Goal: Find specific page/section: Find specific page/section

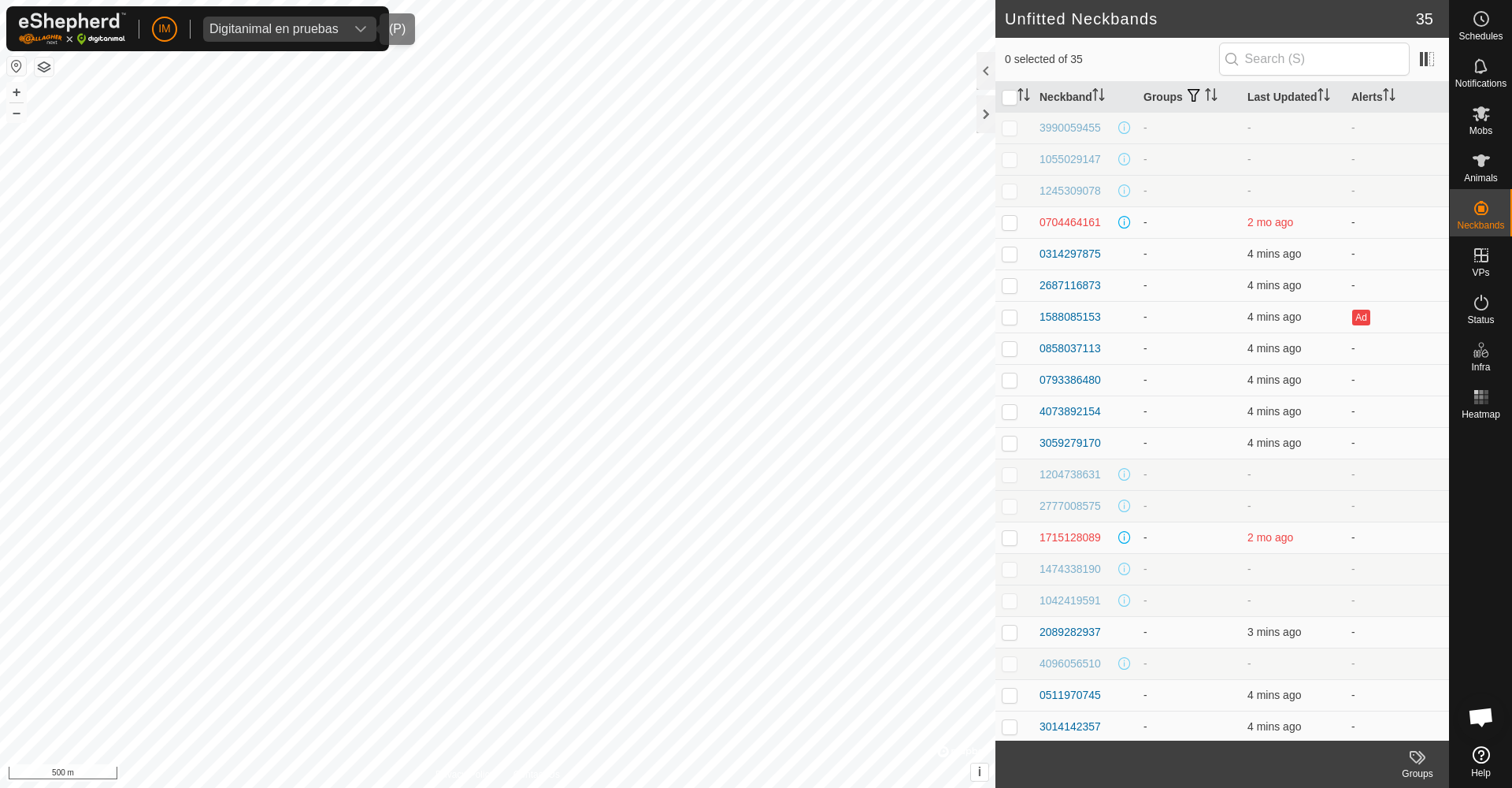
click at [277, 24] on div "Digitanimal en pruebas" at bounding box center [274, 29] width 129 height 12
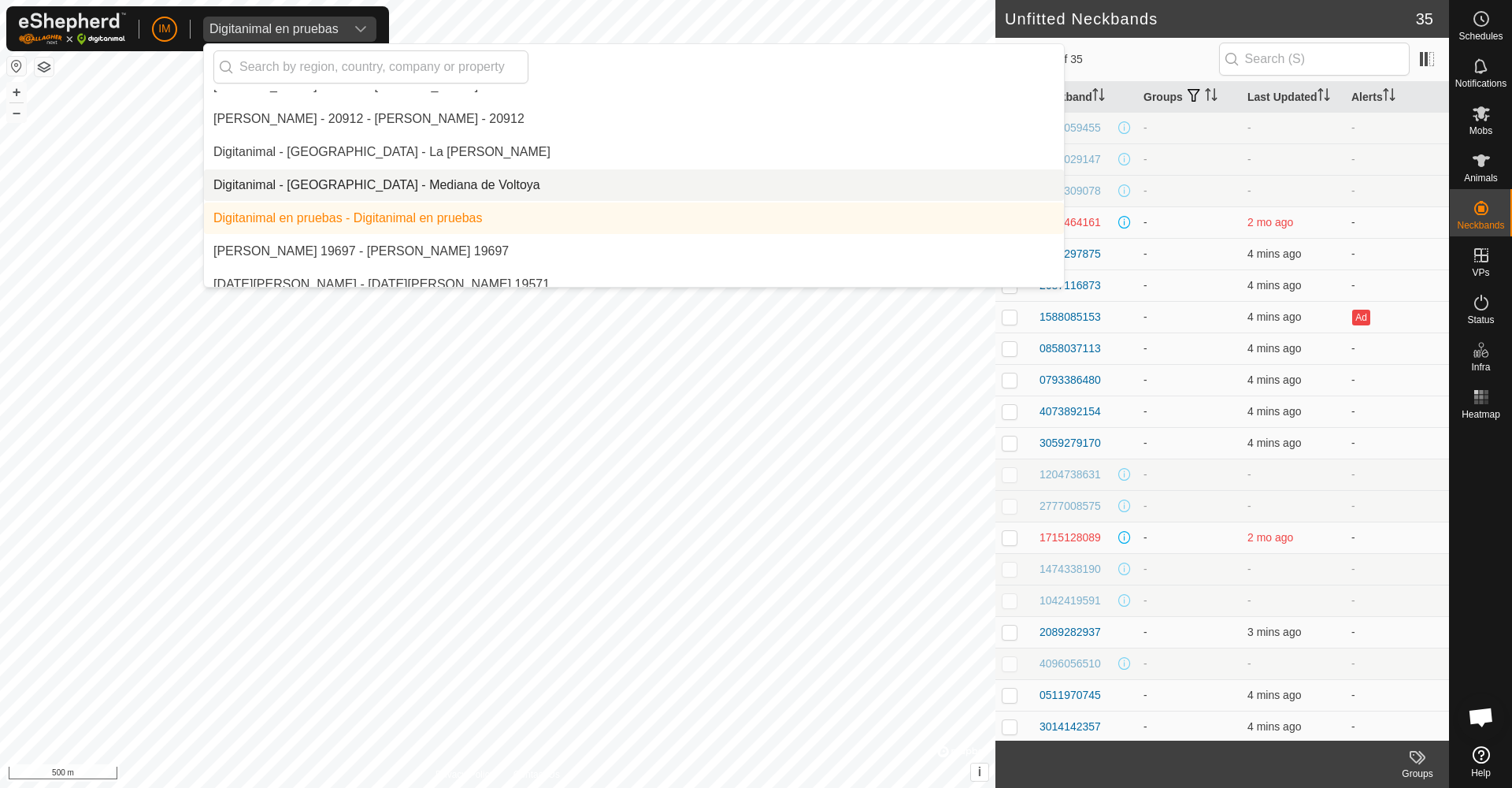
scroll to position [3154, 0]
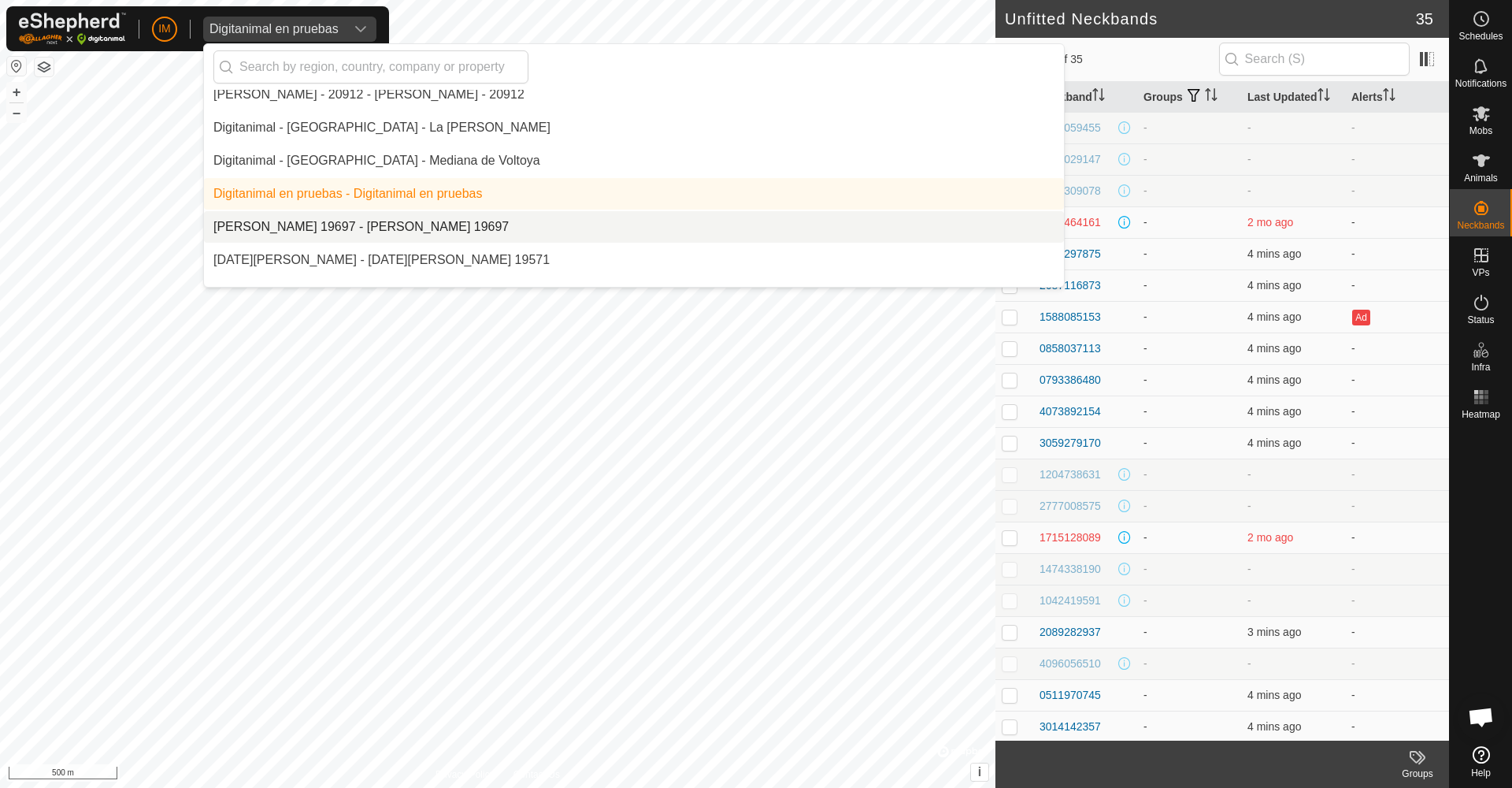
click at [352, 223] on li "[PERSON_NAME] 19697 - [PERSON_NAME] 19697" at bounding box center [633, 227] width 860 height 32
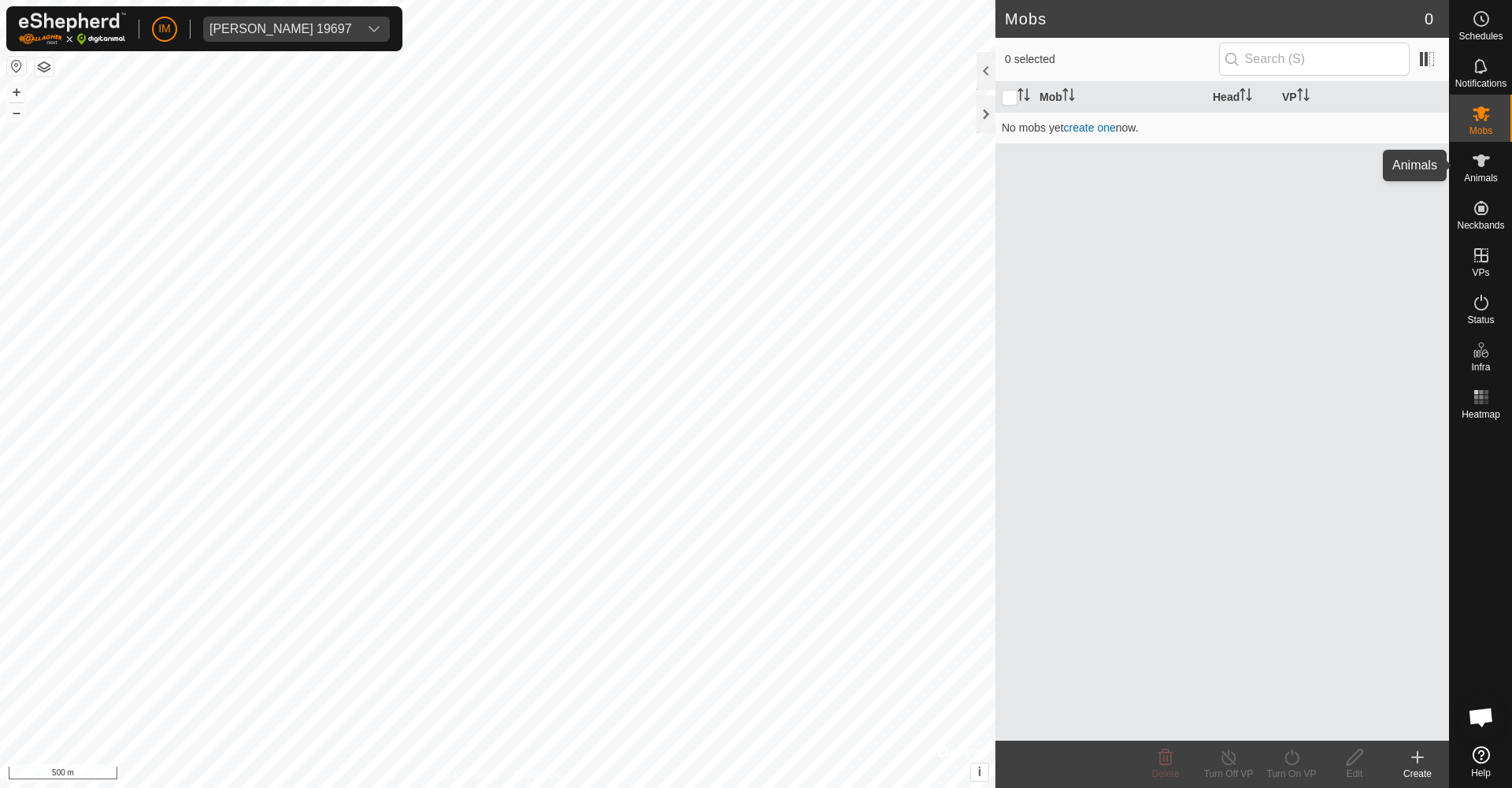
click at [1487, 155] on icon at bounding box center [1481, 160] width 19 height 19
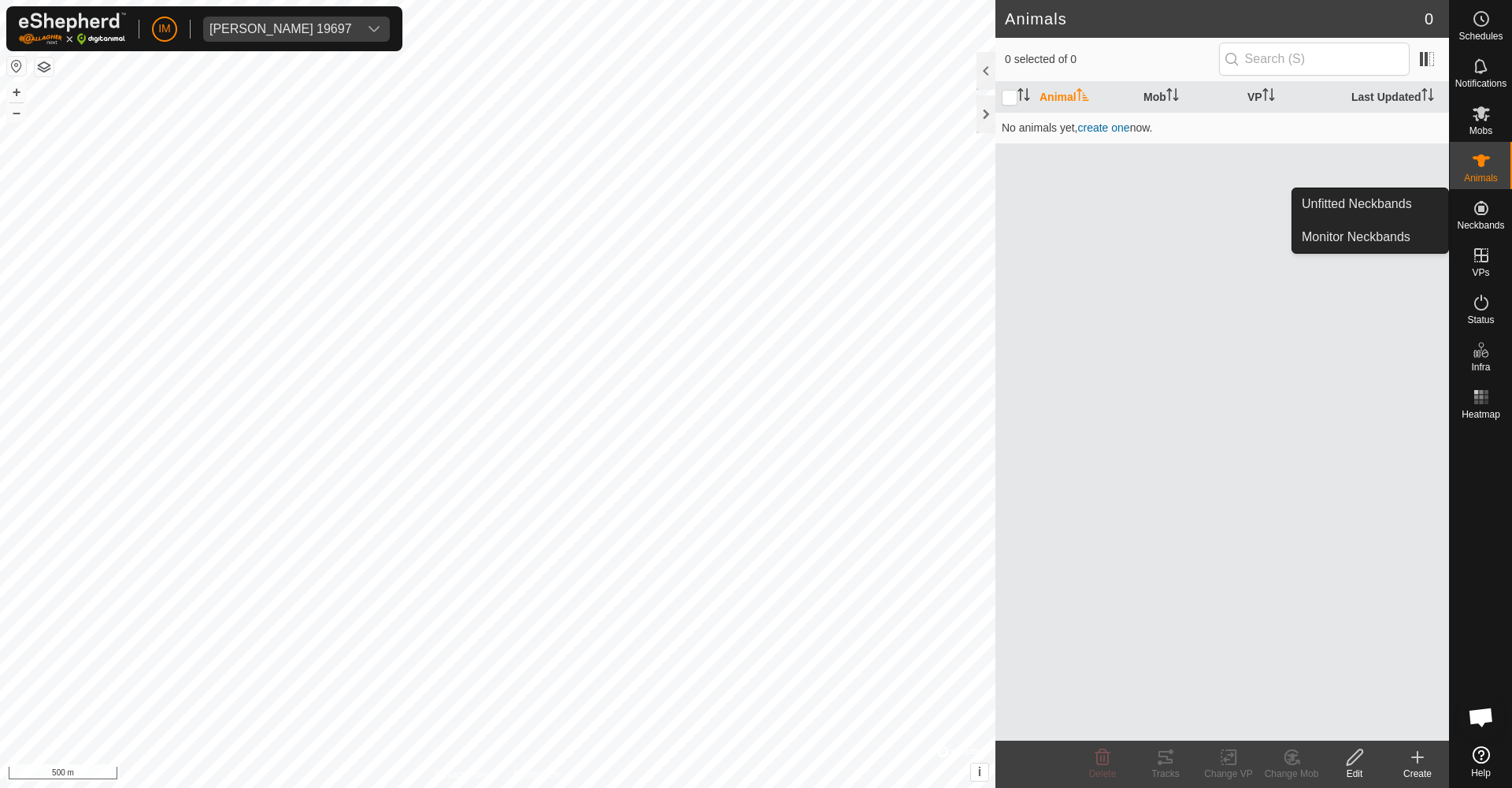
click at [1472, 213] on icon at bounding box center [1481, 208] width 19 height 19
click at [1395, 191] on link "Unfitted Neckbands" at bounding box center [1370, 204] width 156 height 32
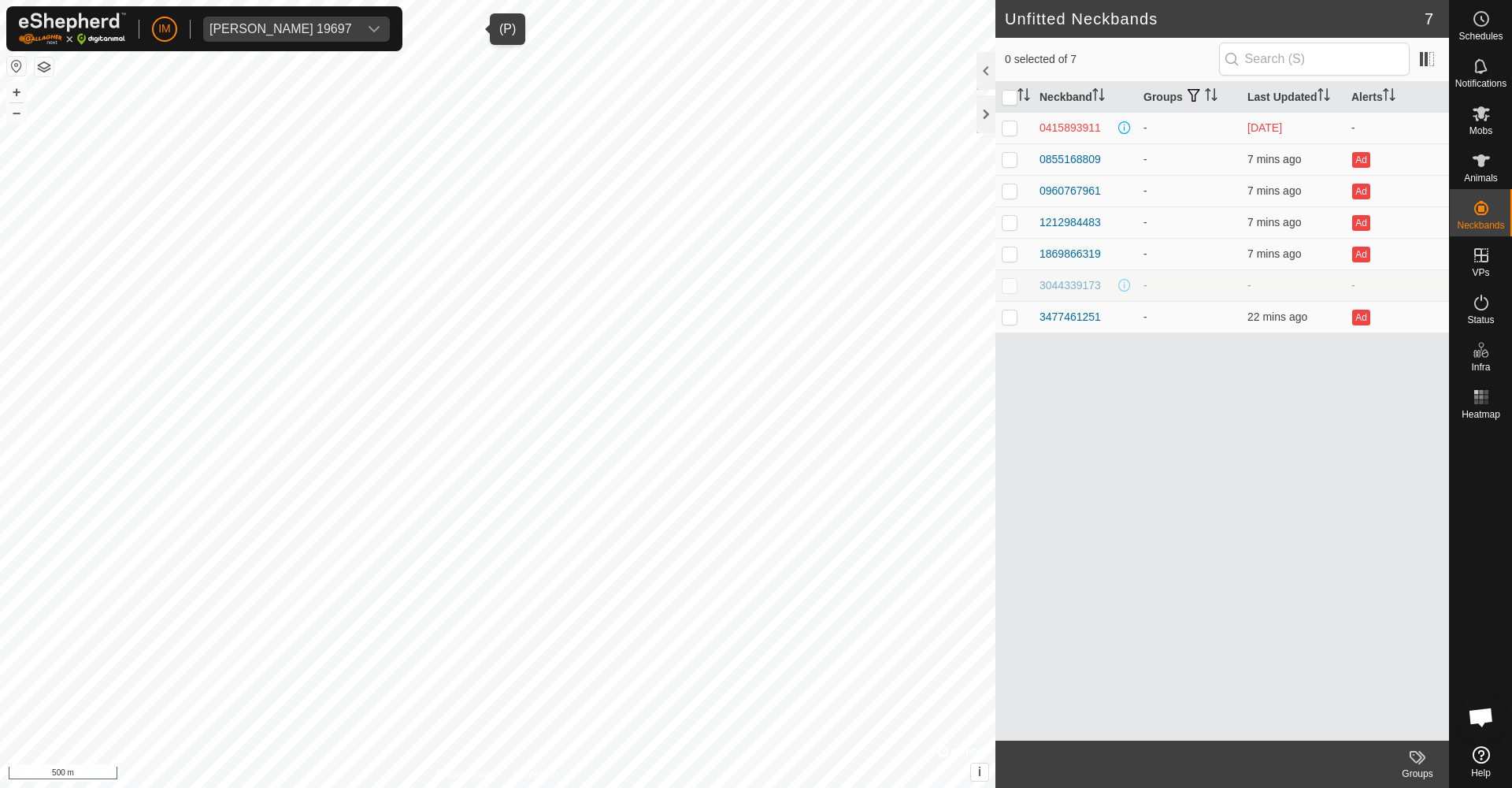
click at [352, 29] on div "[PERSON_NAME] 19697" at bounding box center [281, 29] width 142 height 12
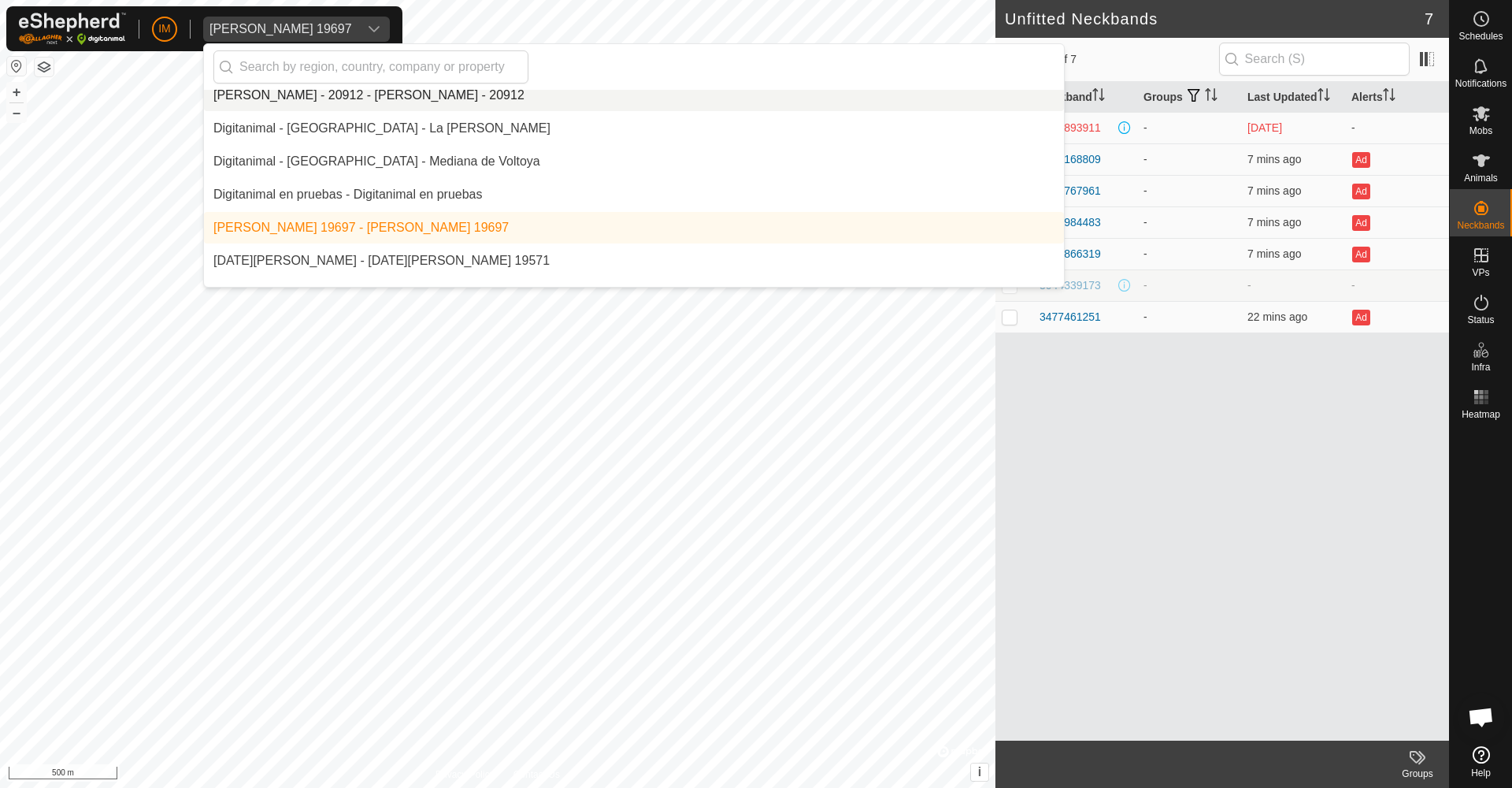
scroll to position [3161, 0]
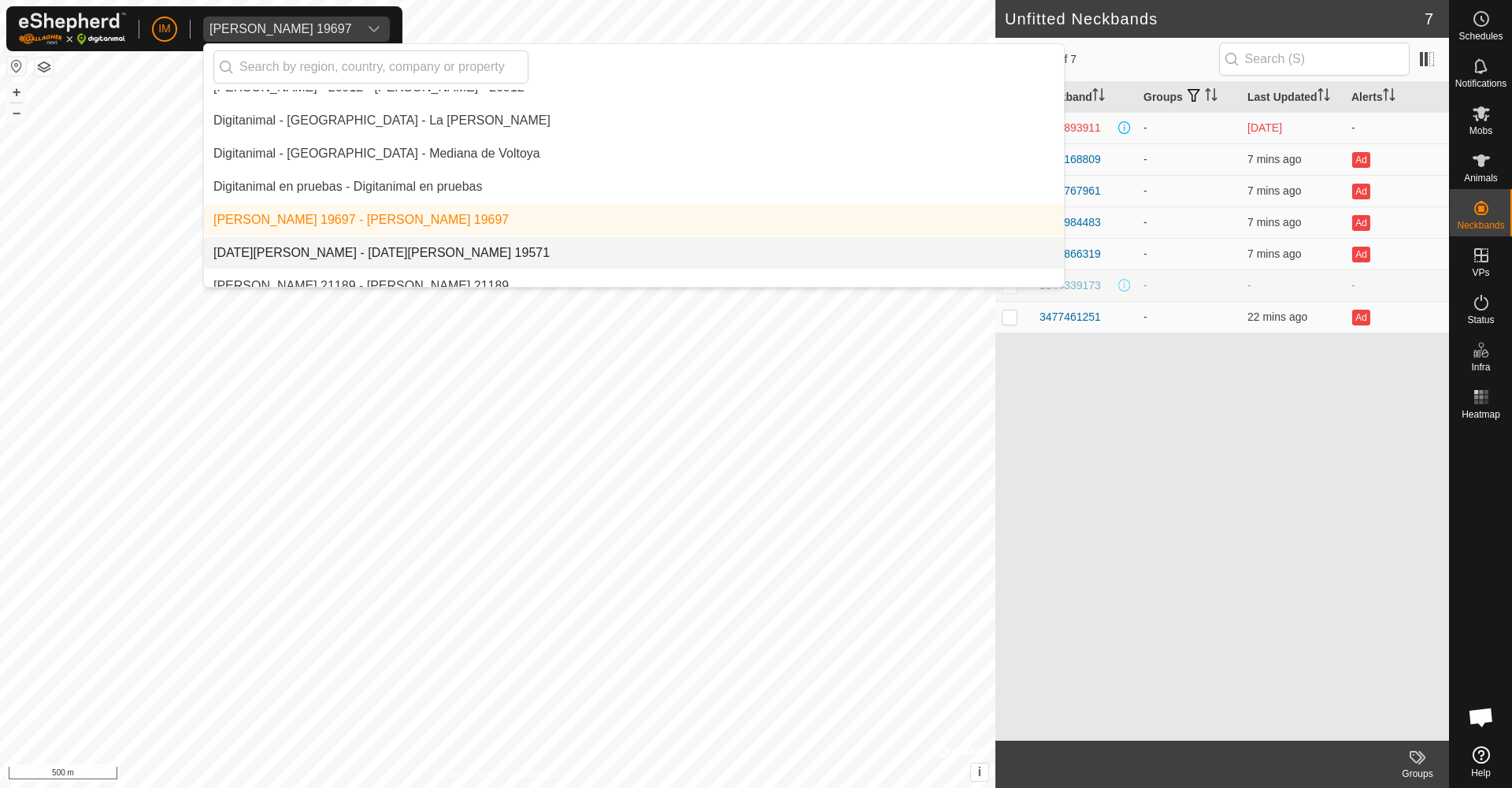
click at [351, 254] on li "[DATE][PERSON_NAME] - [DATE][PERSON_NAME] 19571" at bounding box center [633, 253] width 860 height 32
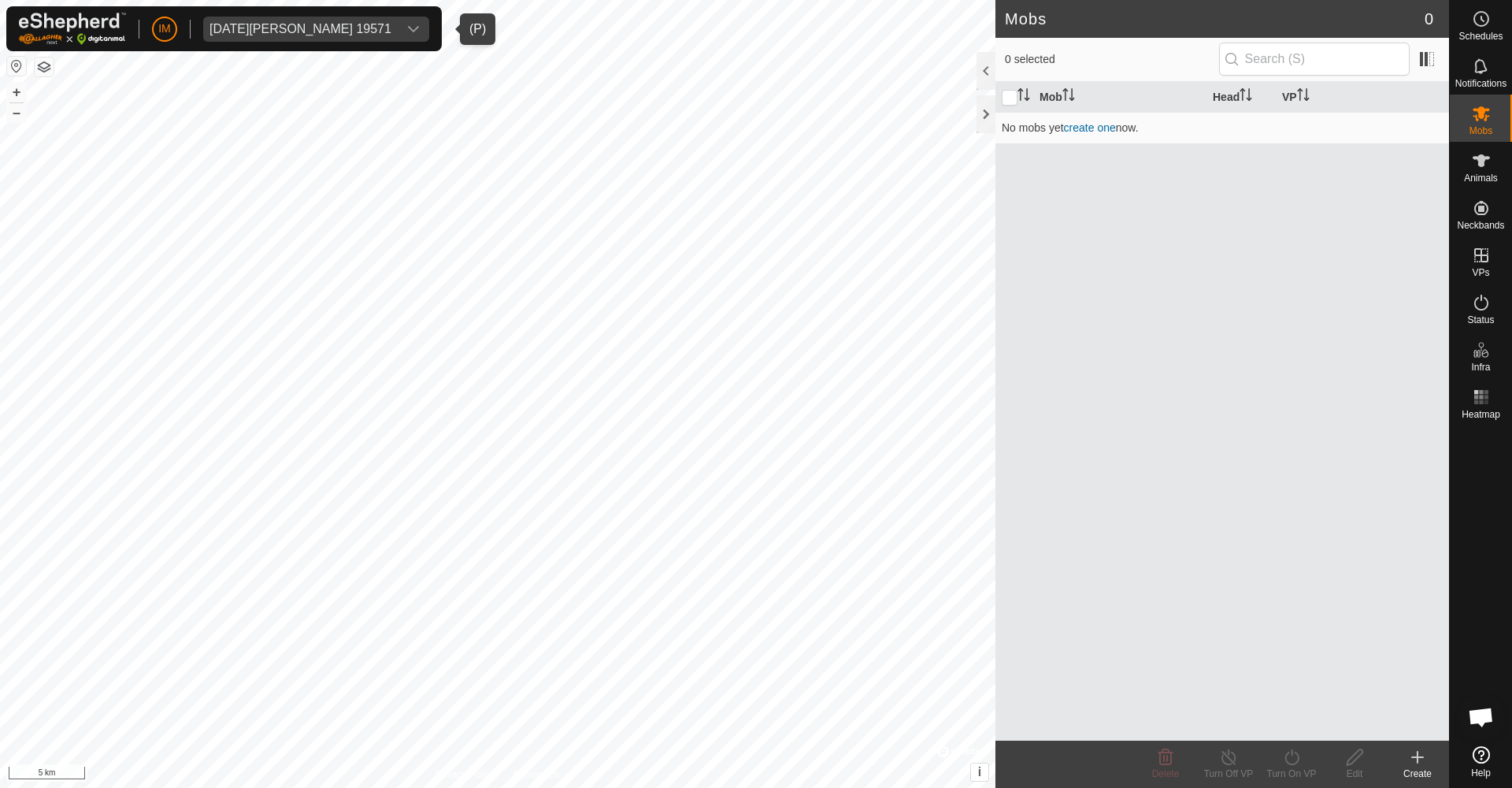
click at [281, 25] on div "[DATE][PERSON_NAME] 19571" at bounding box center [300, 29] width 182 height 12
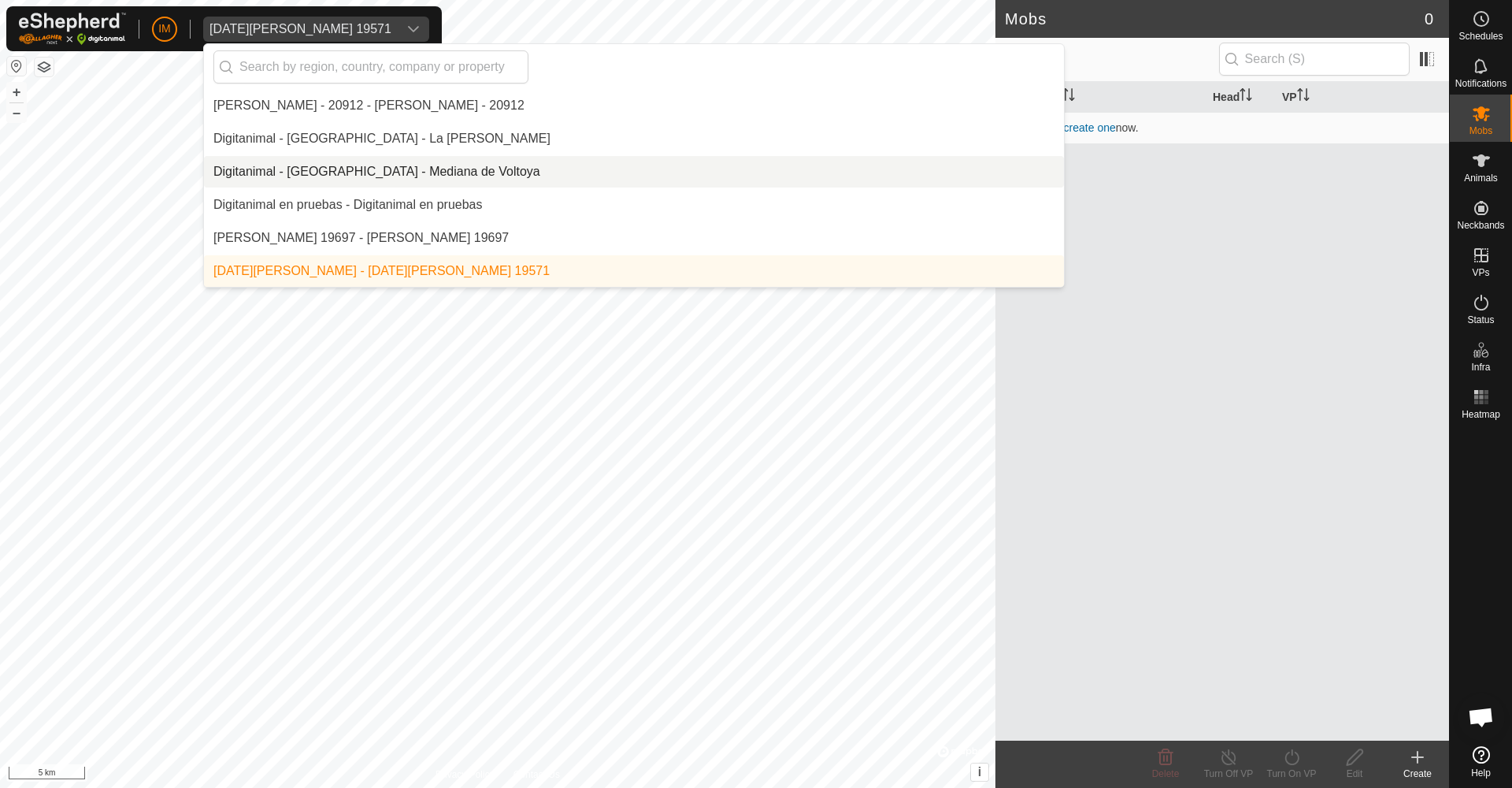
scroll to position [3214, 0]
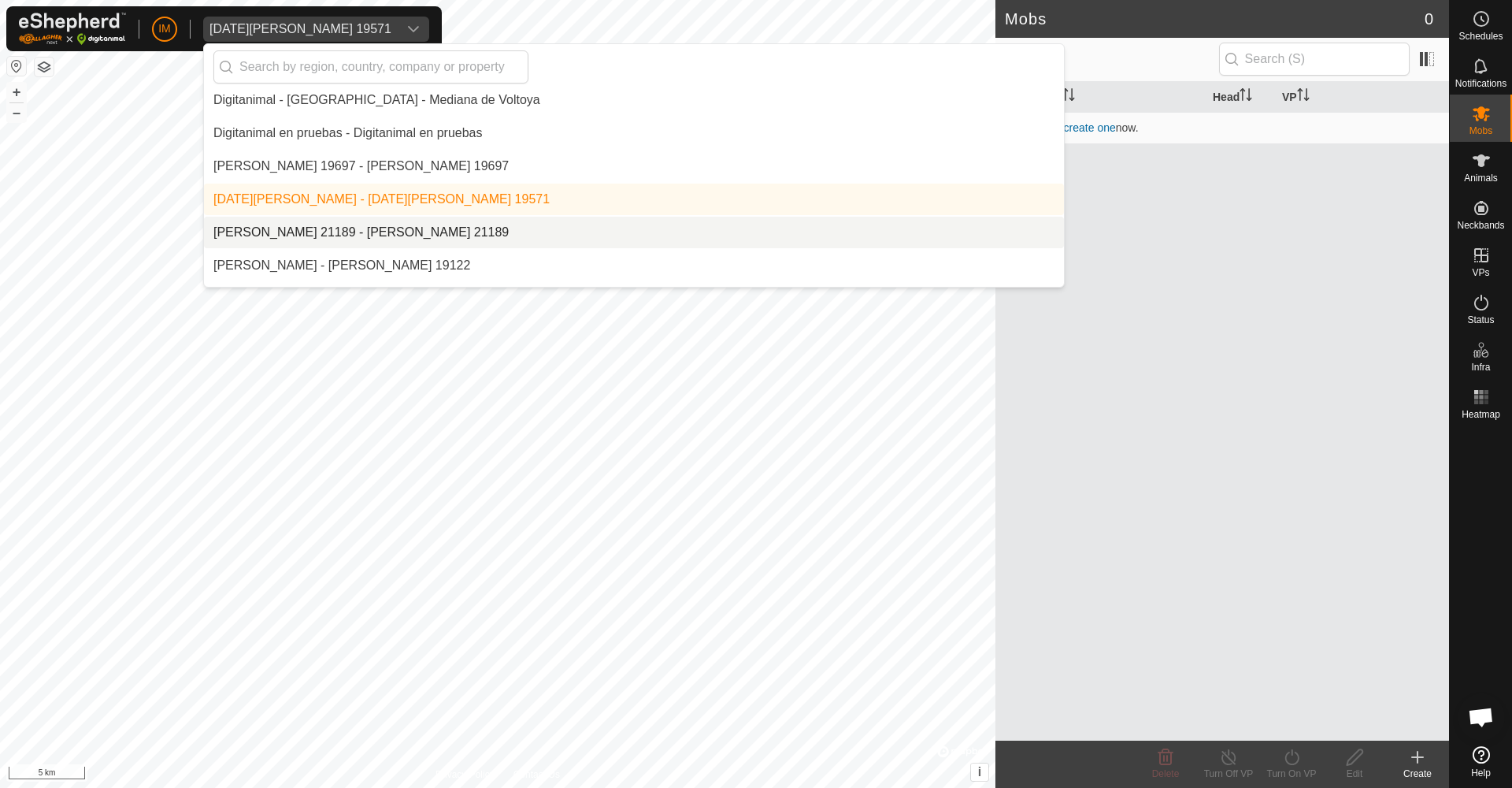
click at [302, 230] on li "[PERSON_NAME] 21189 - [PERSON_NAME] 21189" at bounding box center [633, 232] width 860 height 32
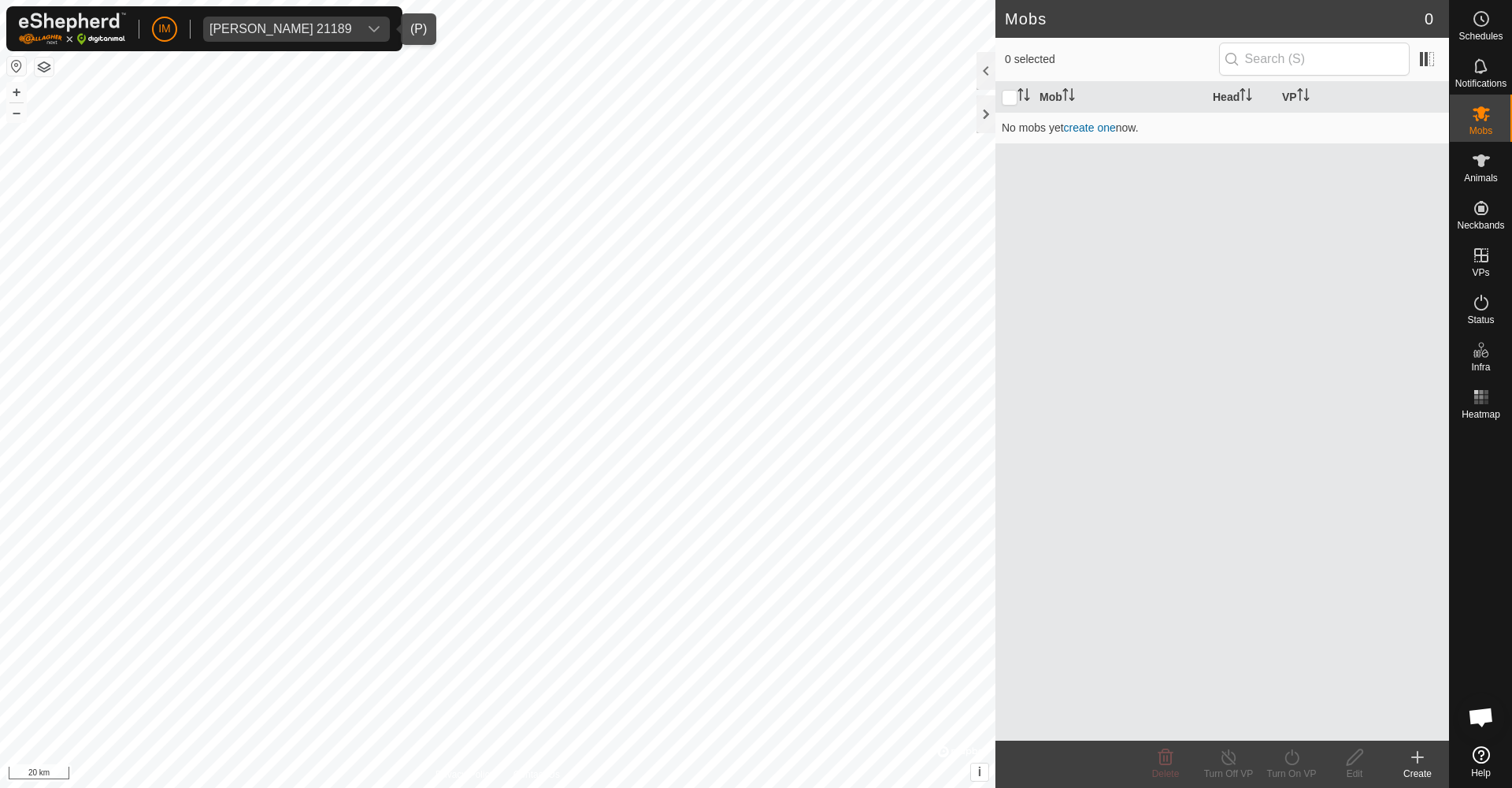
click at [258, 23] on div "[PERSON_NAME] 21189" at bounding box center [281, 29] width 142 height 12
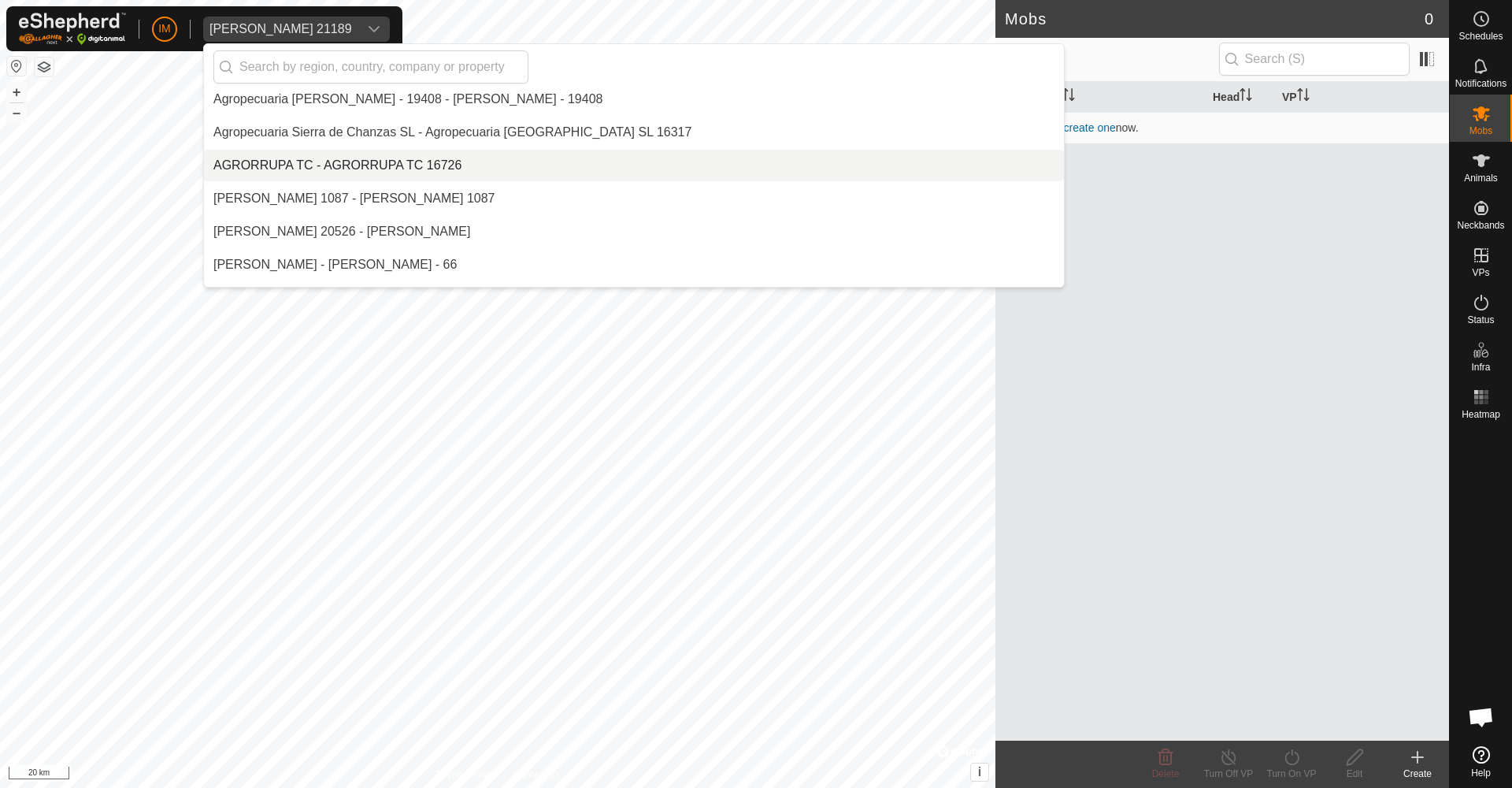
scroll to position [250, 0]
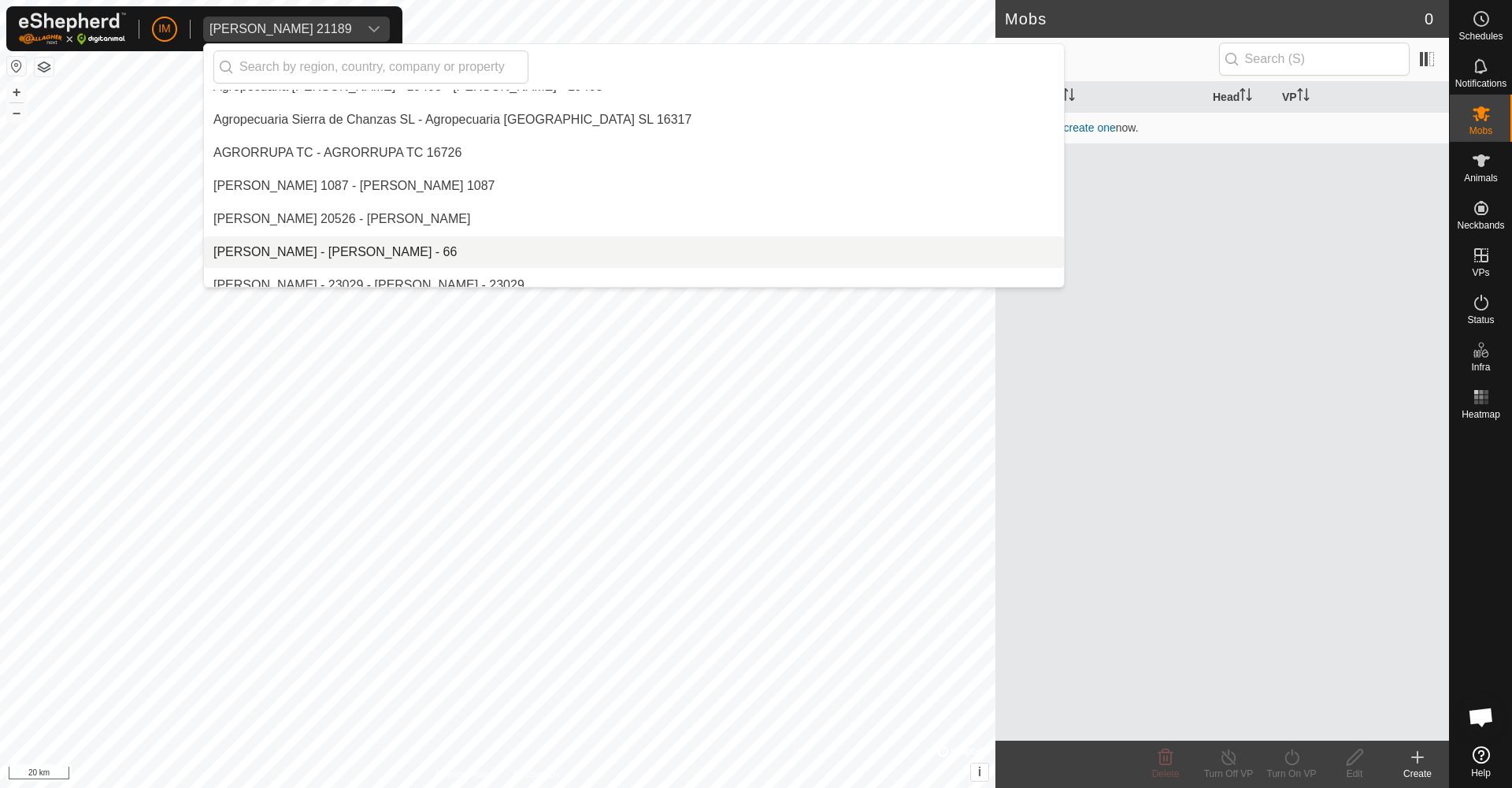
click at [354, 254] on li "[PERSON_NAME] - [PERSON_NAME] - 66" at bounding box center [633, 252] width 860 height 32
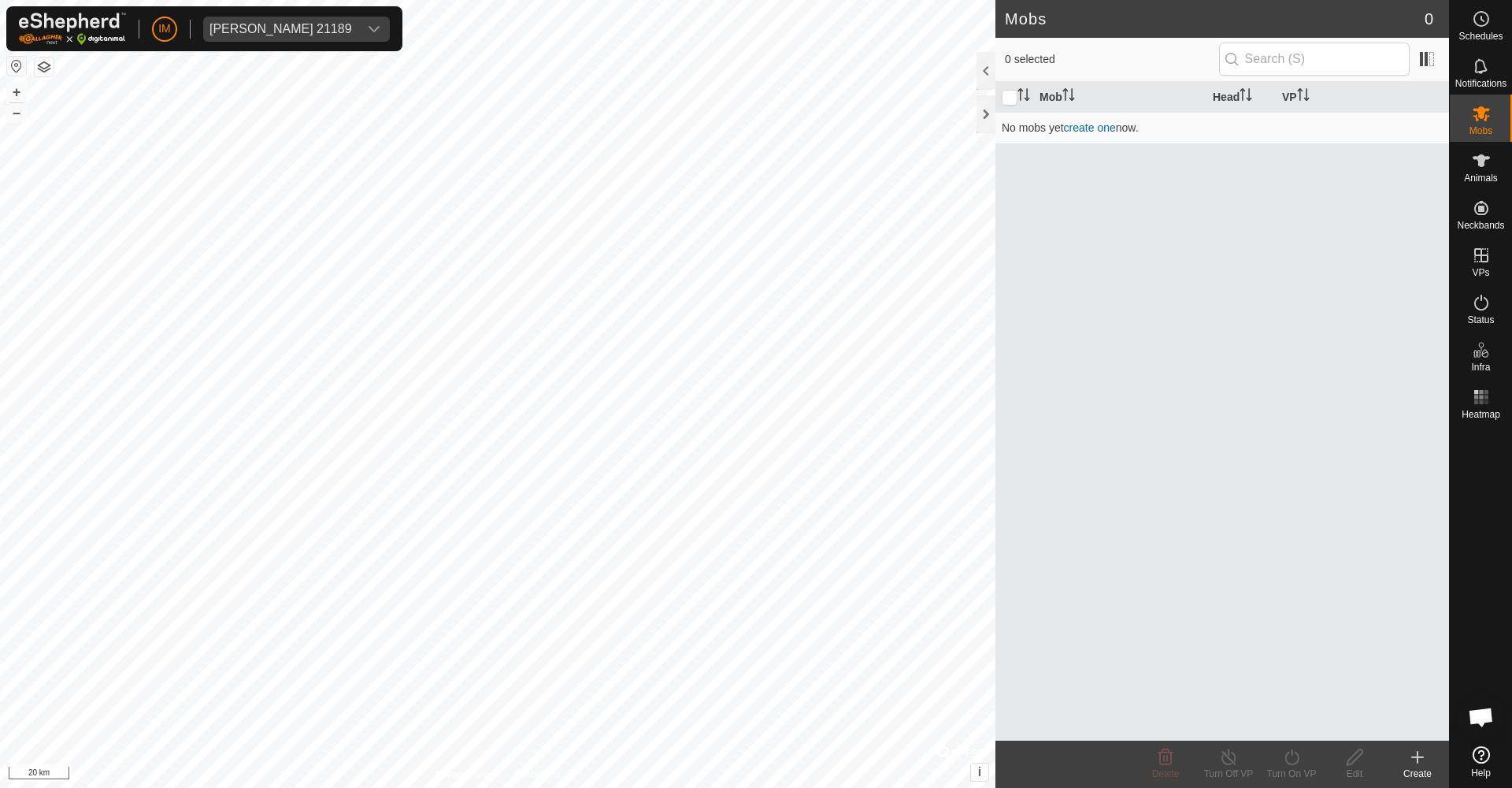
scroll to position [3176, 0]
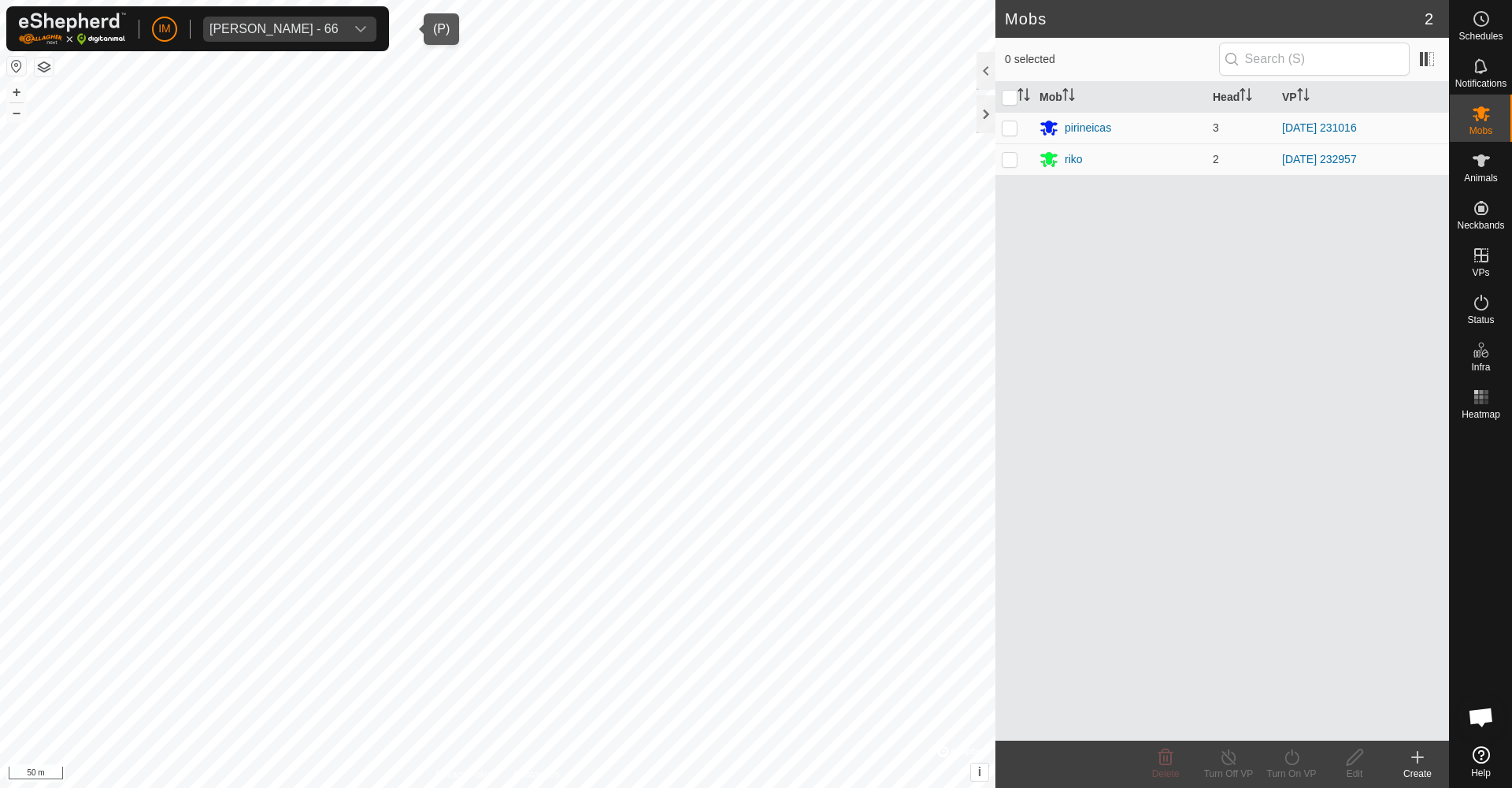
click at [269, 25] on div "[PERSON_NAME] - 66" at bounding box center [274, 29] width 129 height 12
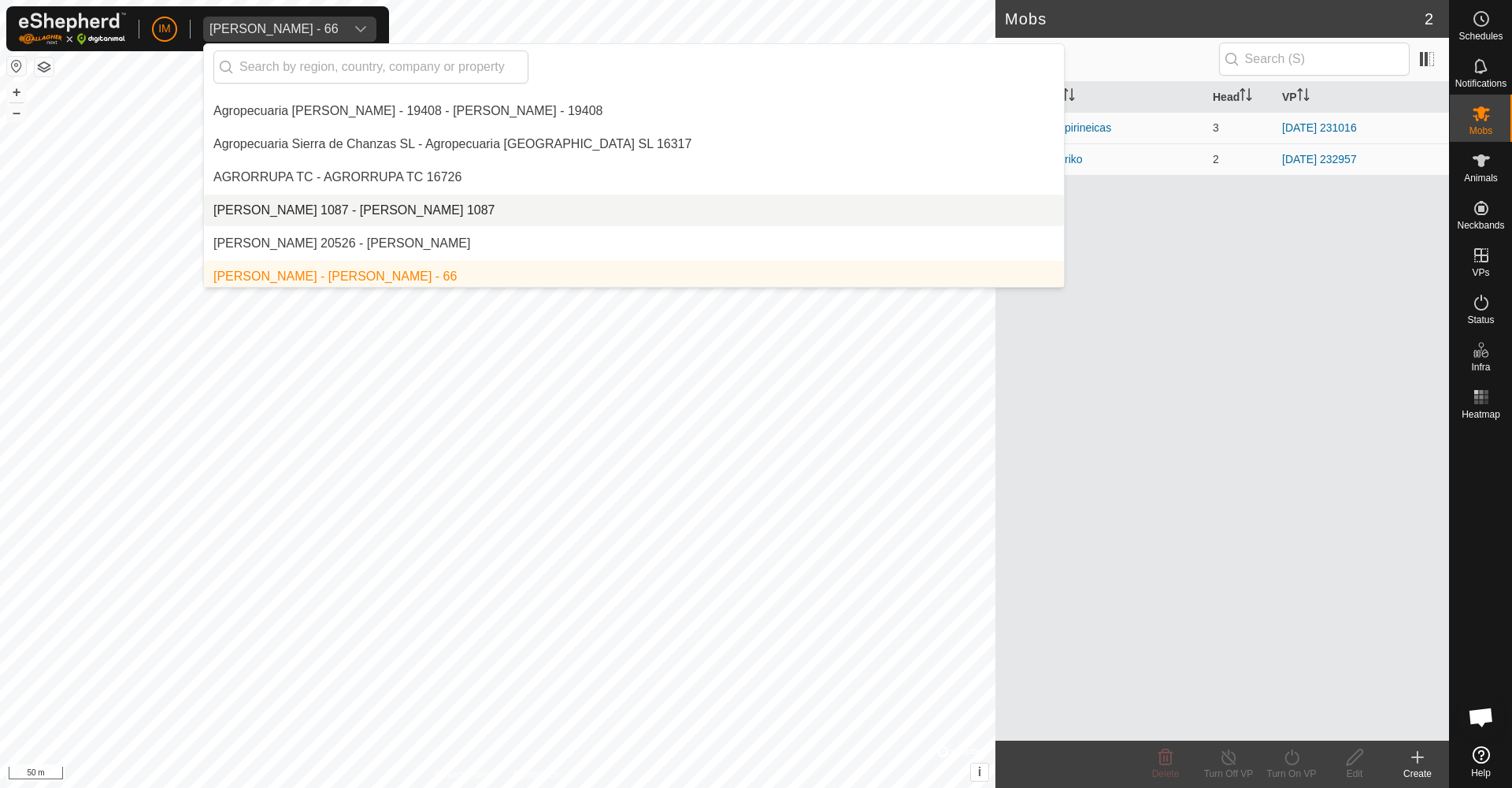
scroll to position [224, 0]
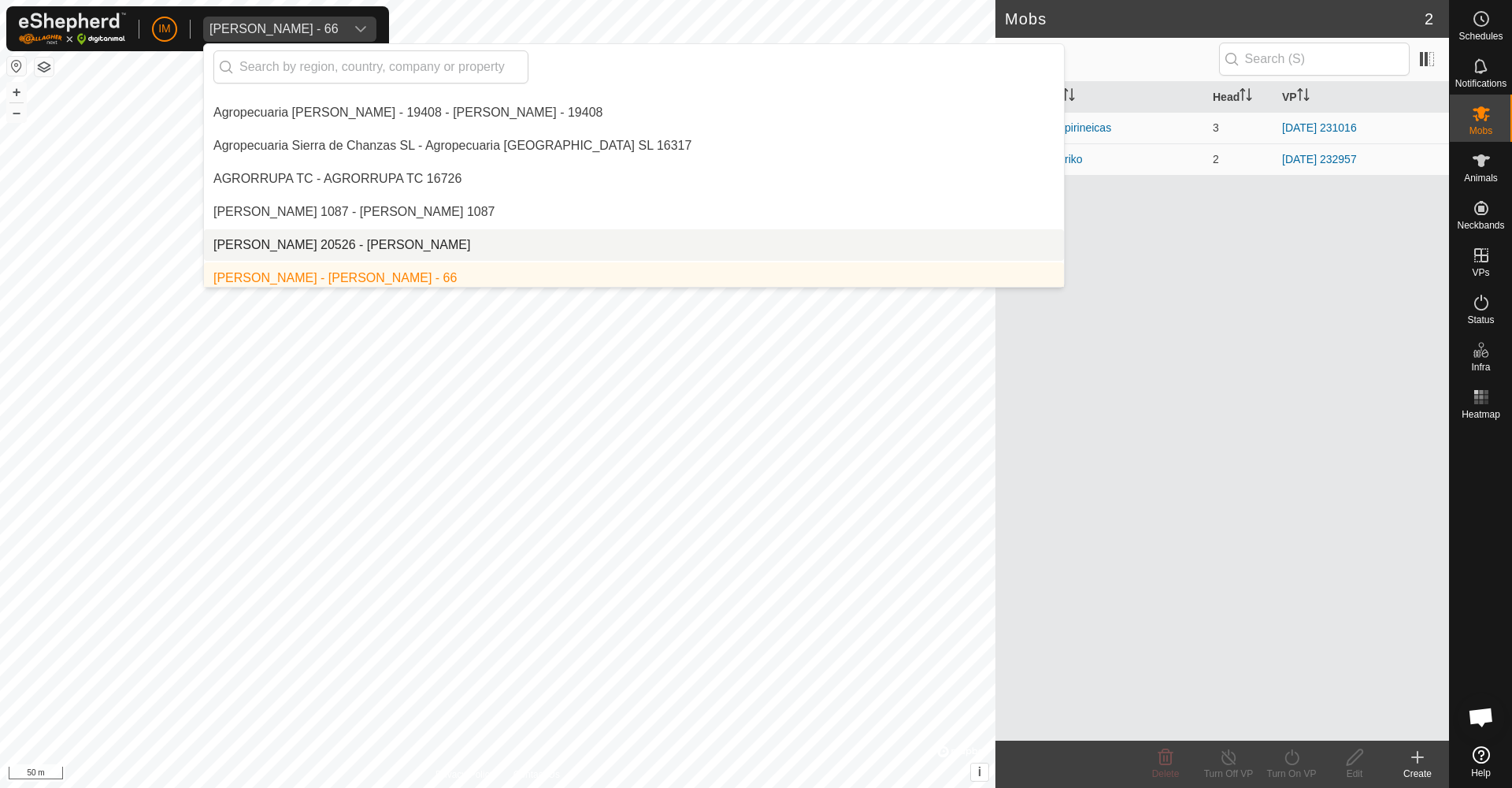
click at [335, 239] on li "[PERSON_NAME] 20526 - [PERSON_NAME]" at bounding box center [633, 245] width 860 height 32
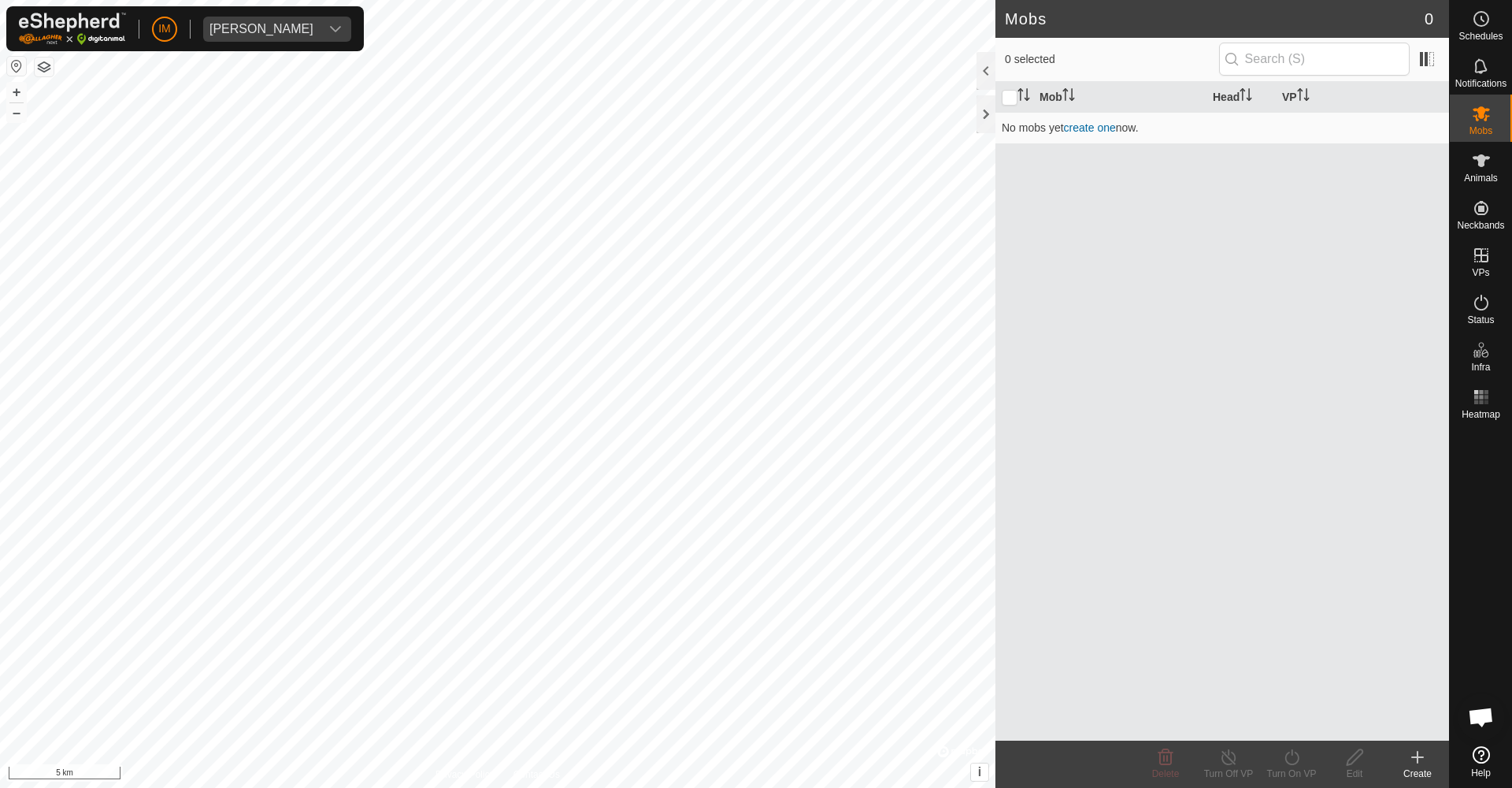
scroll to position [232, 0]
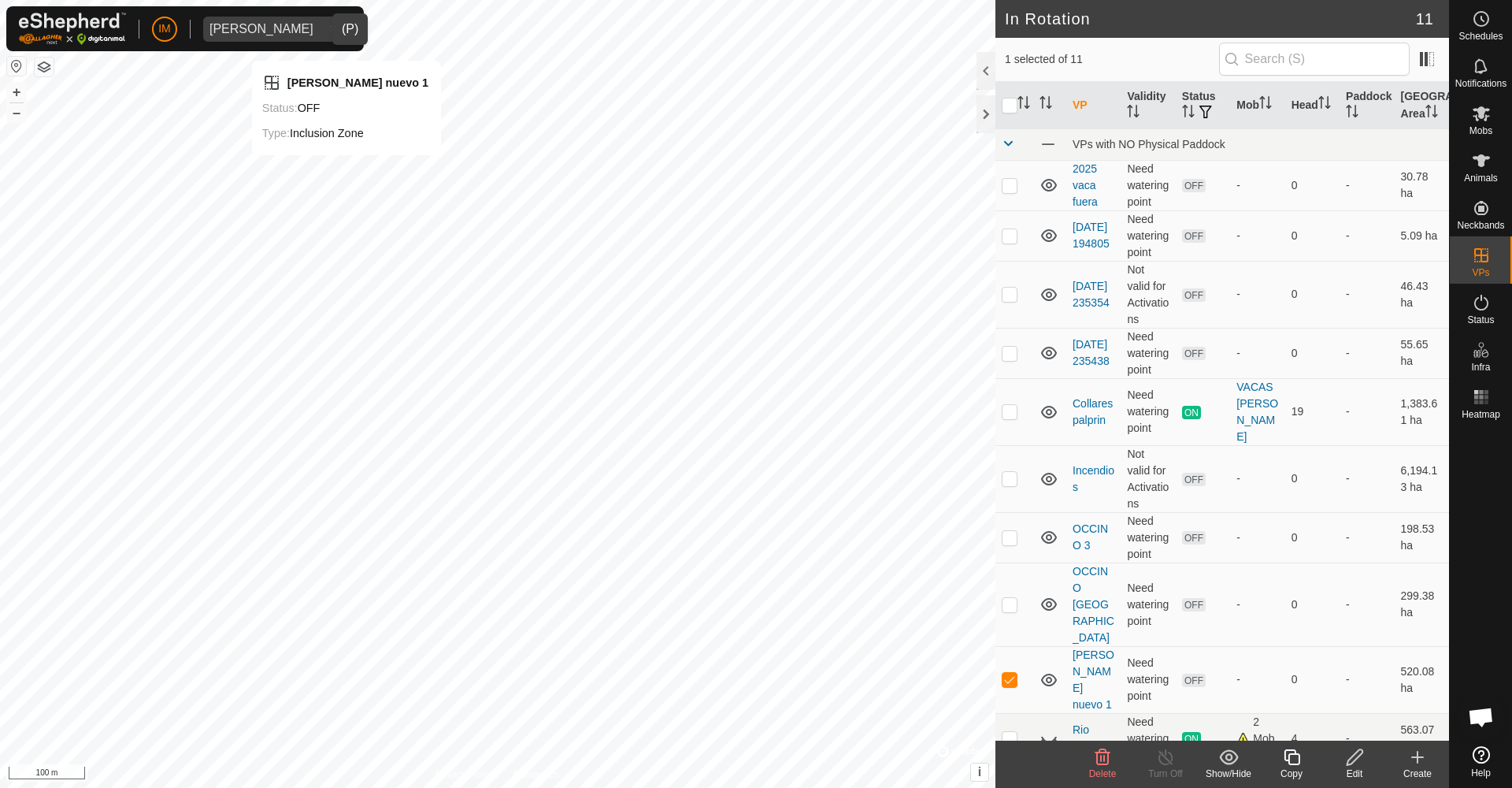
click at [320, 24] on div "dropdown trigger" at bounding box center [335, 29] width 32 height 25
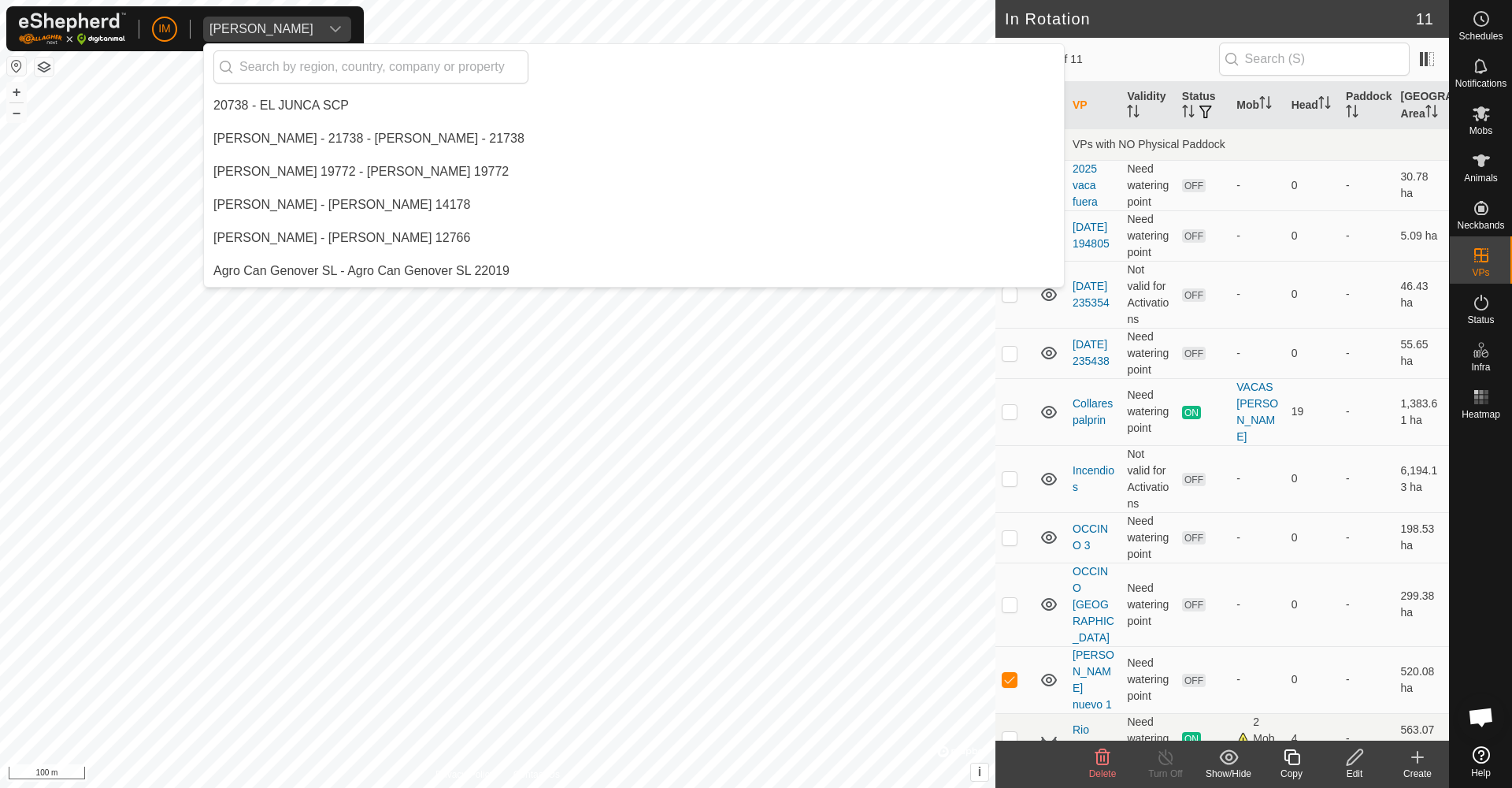
scroll to position [199, 0]
type input "digi"
